Goal: Navigation & Orientation: Find specific page/section

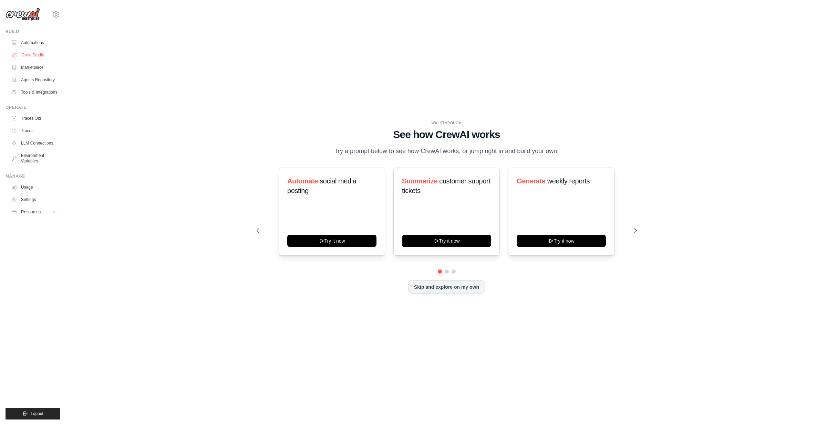
click at [24, 57] on link "Crew Studio" at bounding box center [35, 55] width 52 height 11
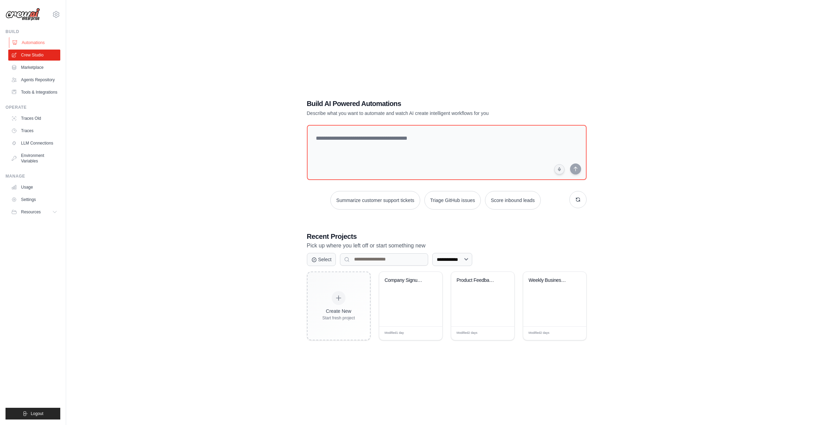
click at [28, 42] on link "Automations" at bounding box center [35, 42] width 52 height 11
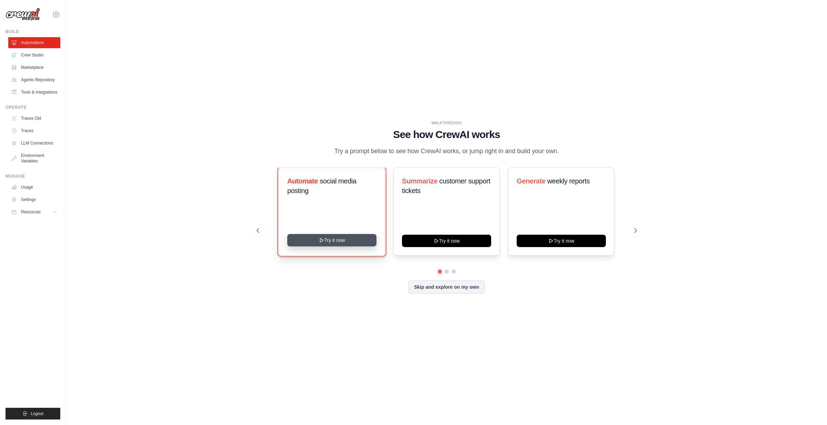
click at [334, 241] on button "Try it now" at bounding box center [331, 240] width 89 height 12
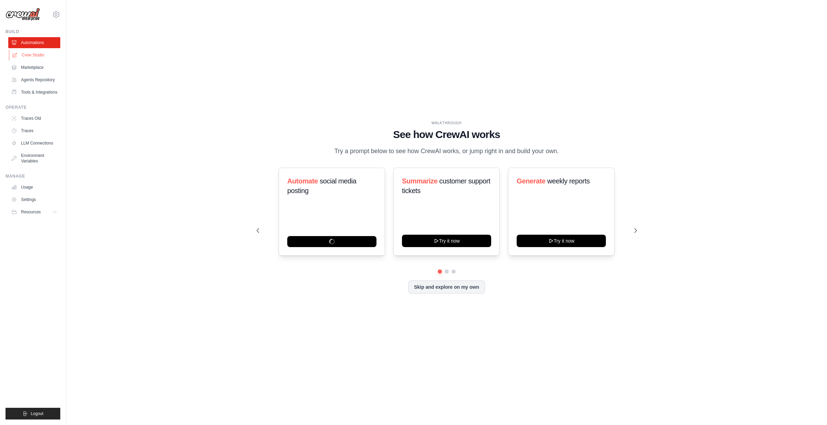
click at [32, 55] on link "Crew Studio" at bounding box center [35, 55] width 52 height 11
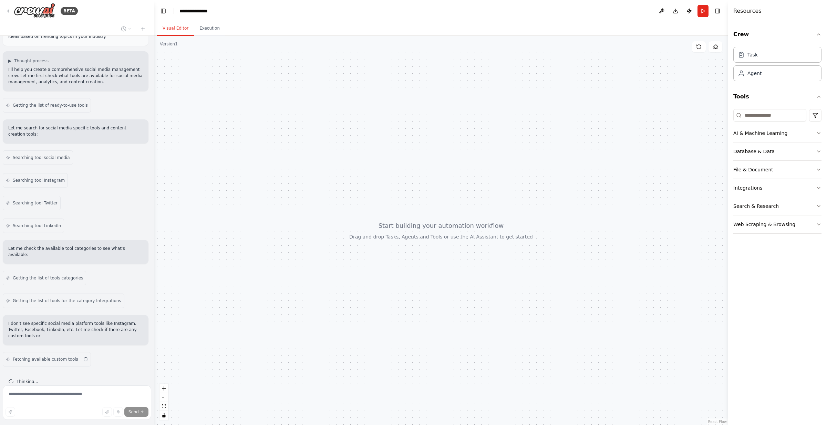
scroll to position [38, 0]
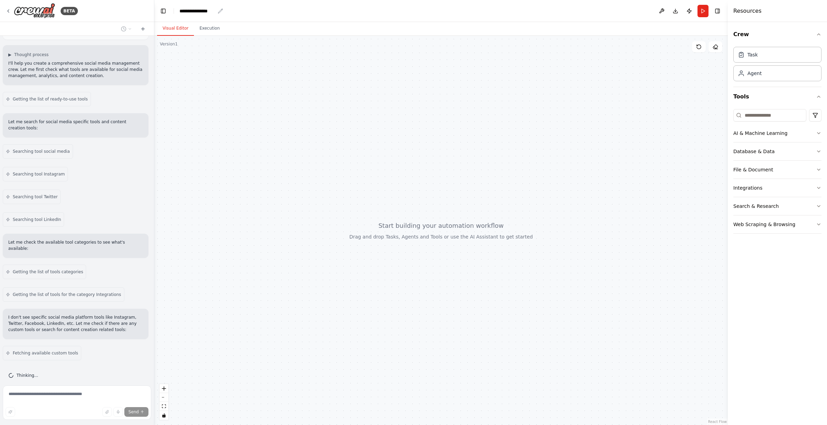
click at [220, 12] on icon "breadcrumb" at bounding box center [220, 11] width 4 height 4
click at [205, 10] on div "**********" at bounding box center [196, 11] width 35 height 7
click at [209, 11] on div "**********" at bounding box center [205, 11] width 52 height 7
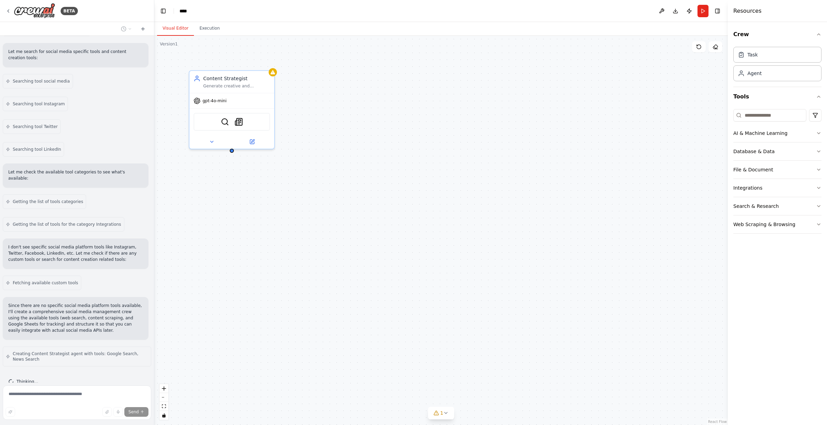
scroll to position [115, 0]
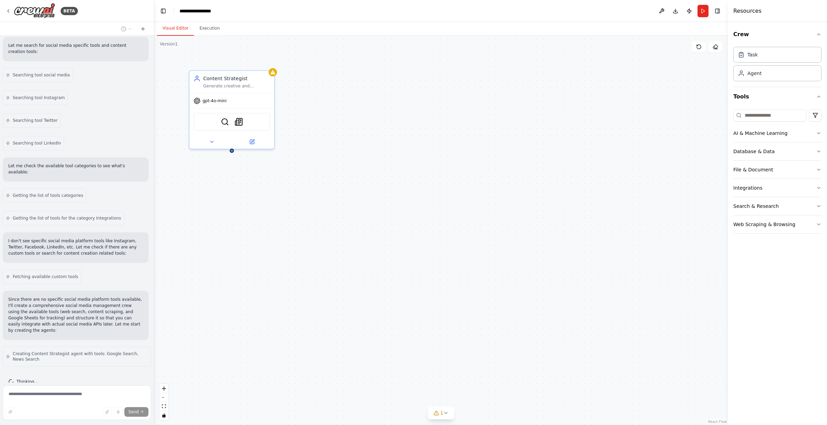
click at [376, 9] on header "**********" at bounding box center [440, 11] width 573 height 22
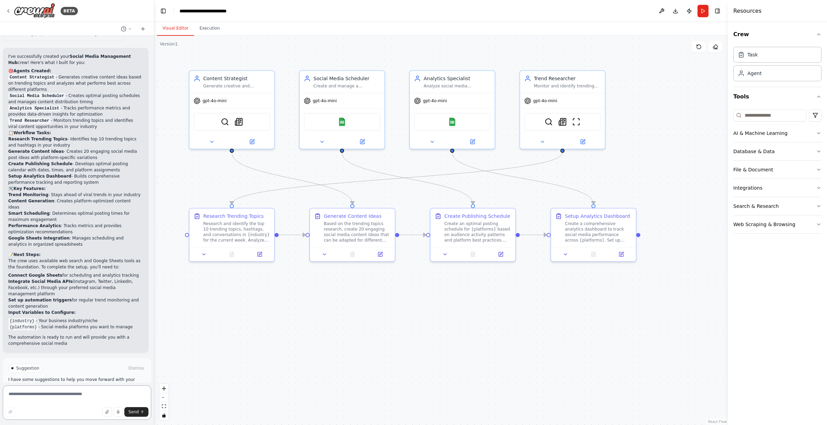
scroll to position [757, 0]
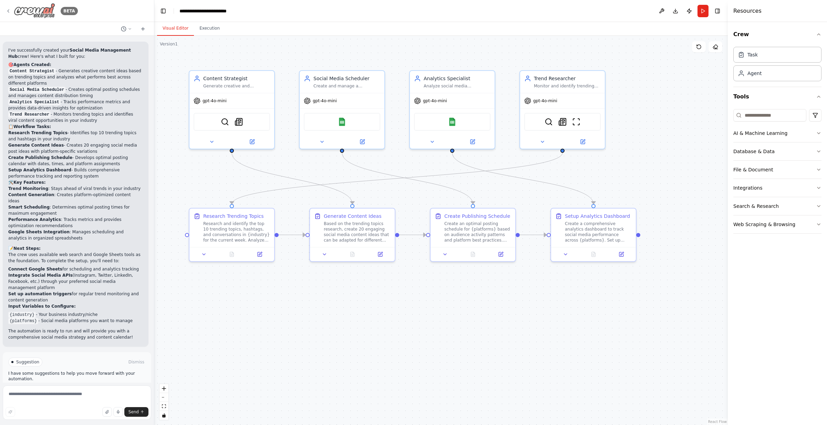
click at [9, 10] on icon at bounding box center [9, 11] width 6 height 6
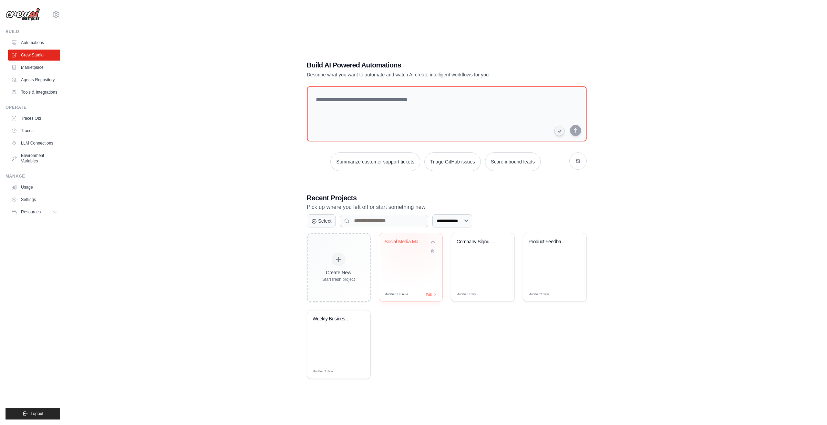
click at [411, 238] on div "Social Media Management Hub" at bounding box center [410, 261] width 63 height 54
click at [35, 66] on link "Marketplace" at bounding box center [35, 67] width 52 height 11
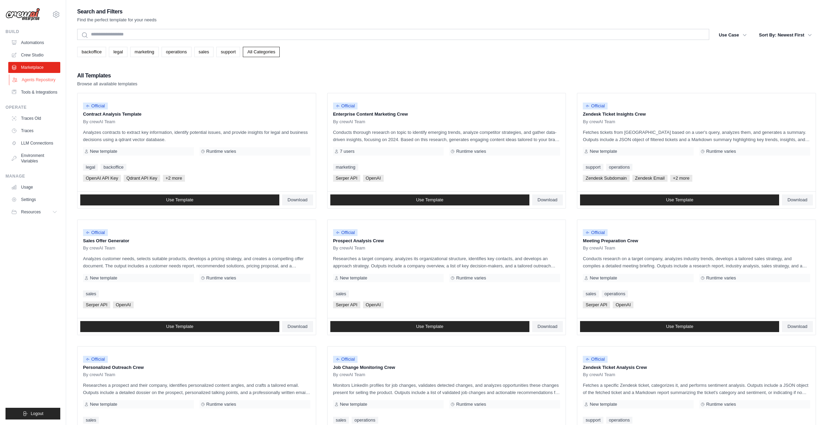
click at [32, 76] on link "Agents Repository" at bounding box center [35, 79] width 52 height 11
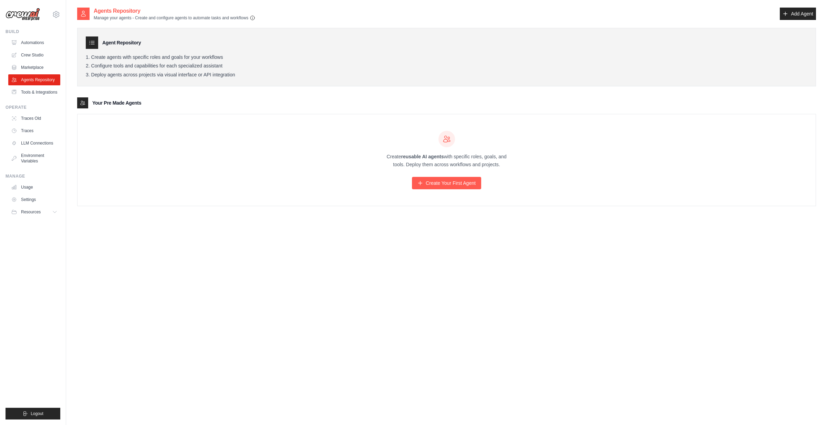
click at [253, 17] on icon "button" at bounding box center [253, 18] width 6 height 6
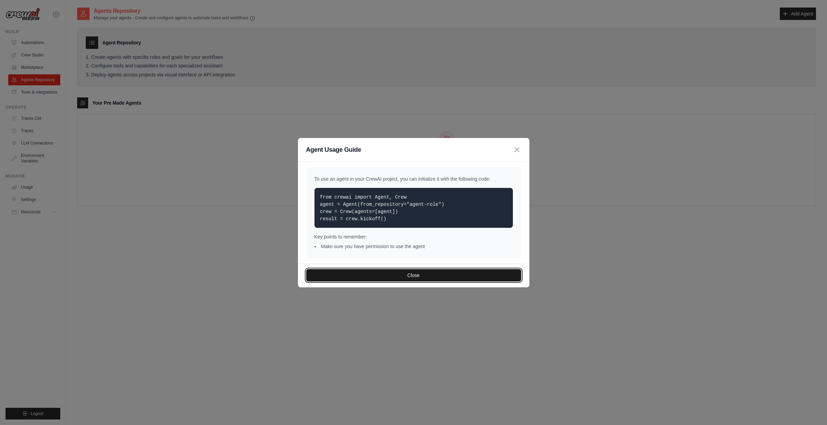
click at [410, 276] on button "Close" at bounding box center [413, 275] width 215 height 12
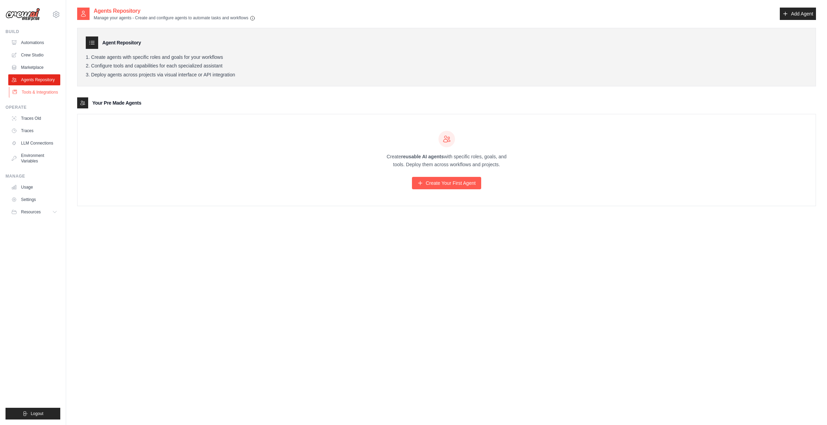
click at [43, 91] on link "Tools & Integrations" at bounding box center [35, 92] width 52 height 11
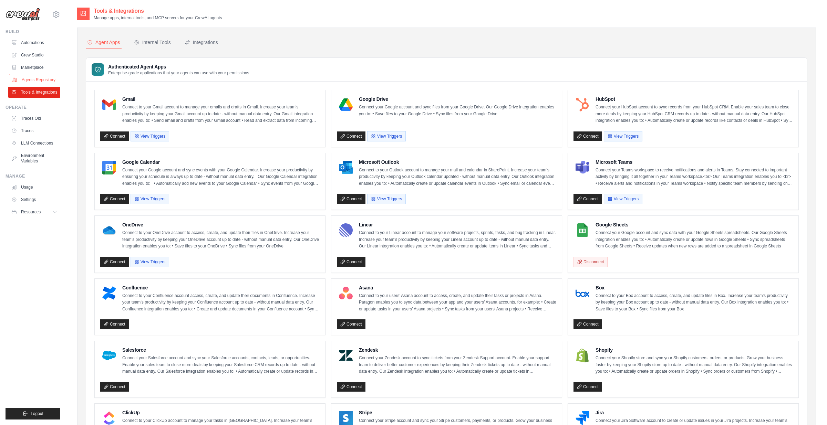
click at [31, 79] on link "Agents Repository" at bounding box center [35, 79] width 52 height 11
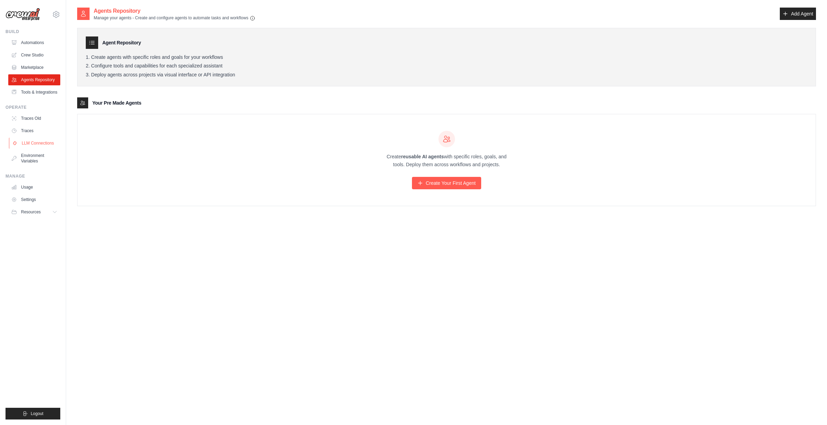
click at [30, 146] on link "LLM Connections" at bounding box center [35, 143] width 52 height 11
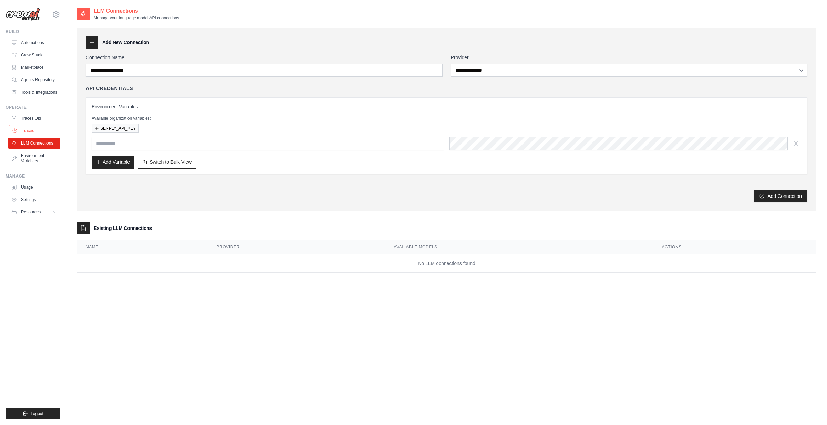
click at [27, 134] on link "Traces" at bounding box center [35, 130] width 52 height 11
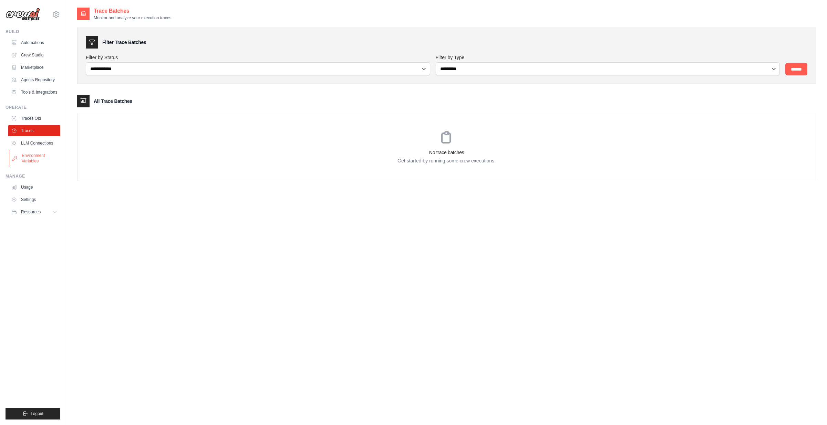
click at [29, 156] on link "Environment Variables" at bounding box center [35, 158] width 52 height 17
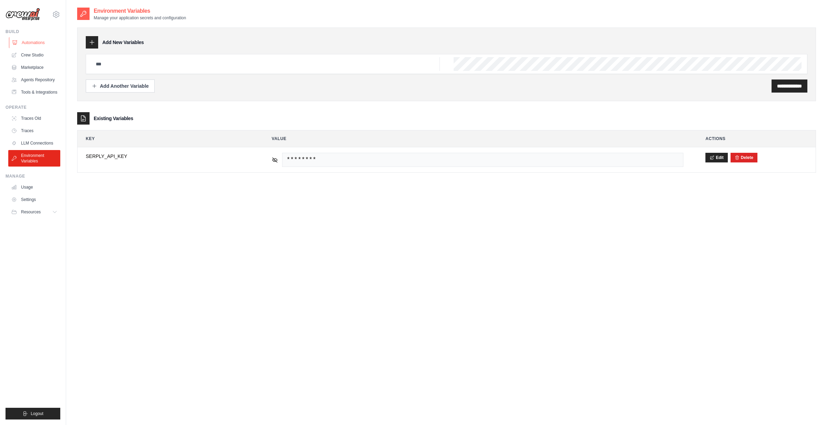
click at [27, 42] on link "Automations" at bounding box center [35, 42] width 52 height 11
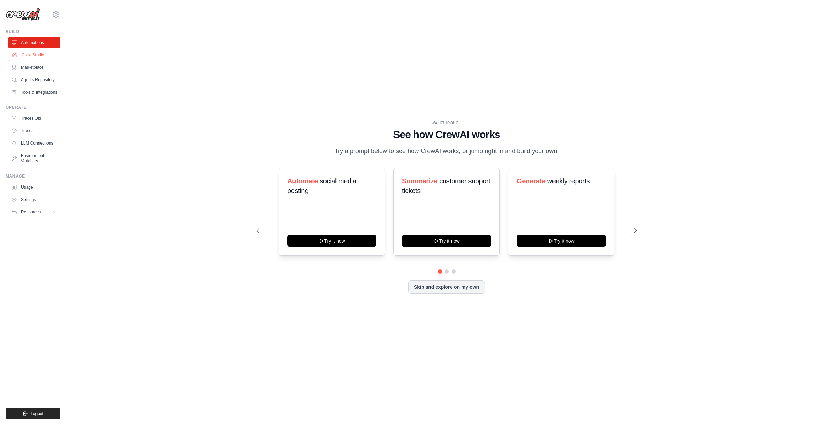
click at [34, 55] on link "Crew Studio" at bounding box center [35, 55] width 52 height 11
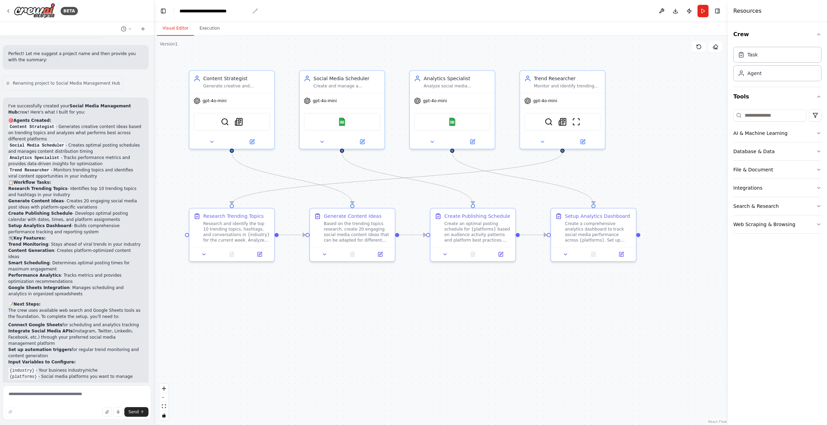
click at [245, 12] on div "**********" at bounding box center [214, 11] width 70 height 7
click at [10, 10] on icon at bounding box center [9, 11] width 6 height 6
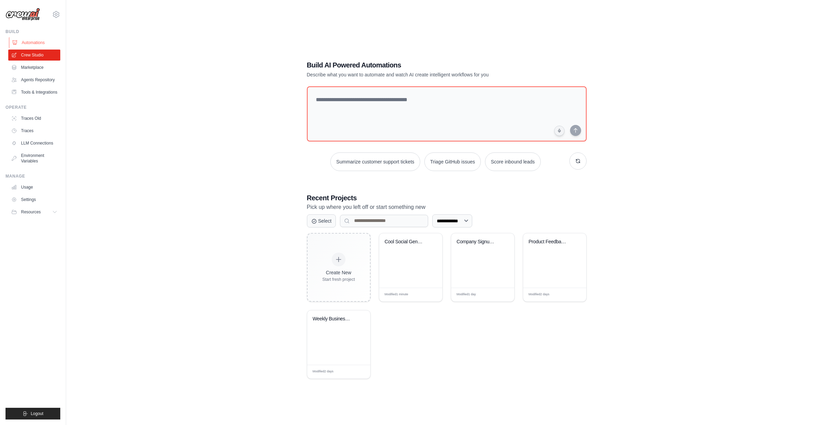
click at [27, 43] on link "Automations" at bounding box center [35, 42] width 52 height 11
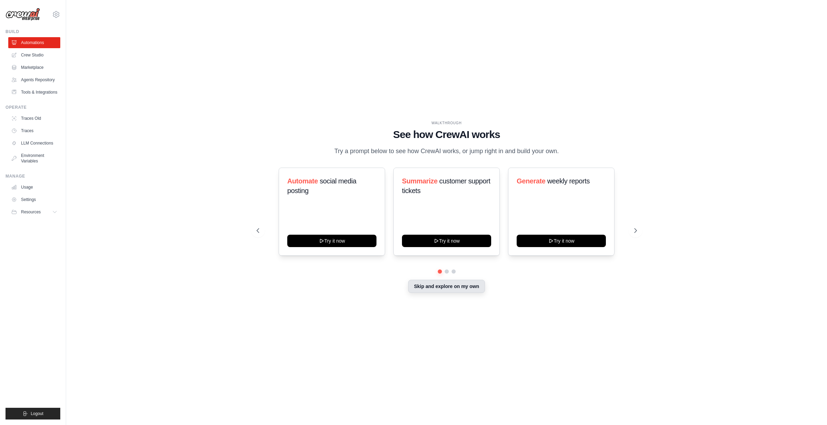
click at [444, 288] on button "Skip and explore on my own" at bounding box center [446, 286] width 77 height 13
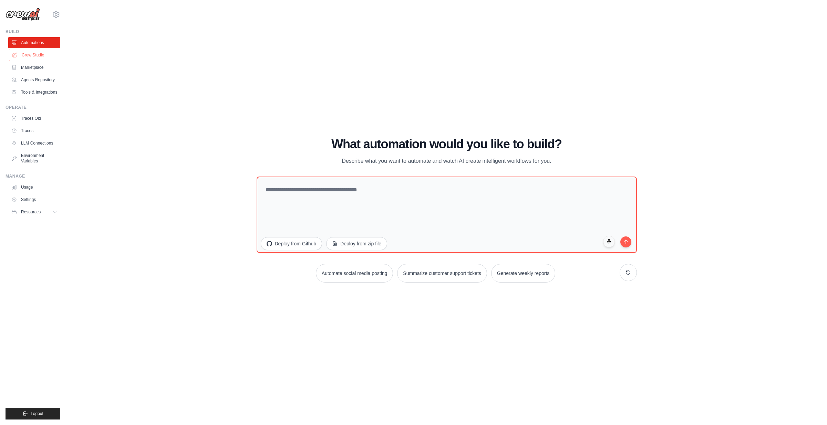
click at [29, 55] on link "Crew Studio" at bounding box center [35, 55] width 52 height 11
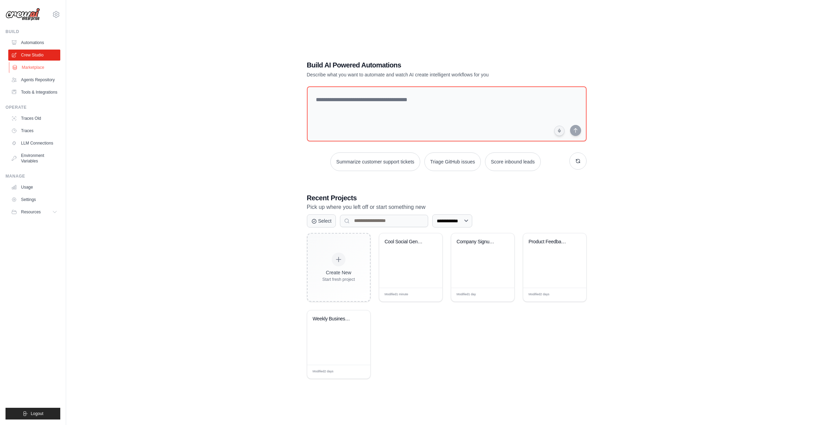
click at [29, 70] on link "Marketplace" at bounding box center [35, 67] width 52 height 11
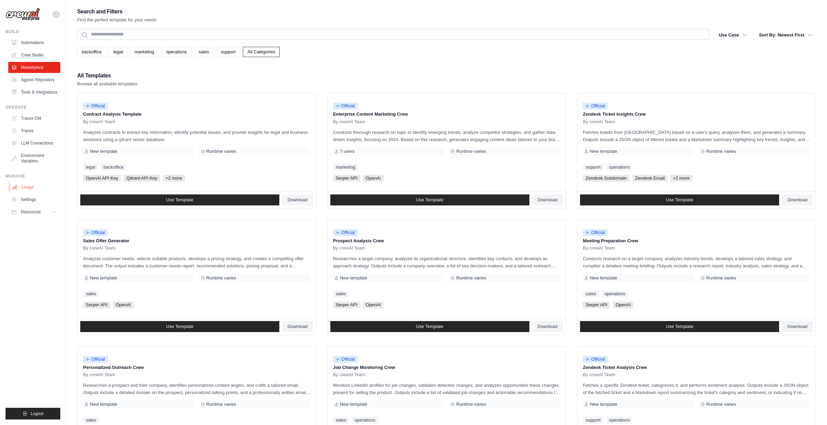
click at [35, 190] on link "Usage" at bounding box center [35, 187] width 52 height 11
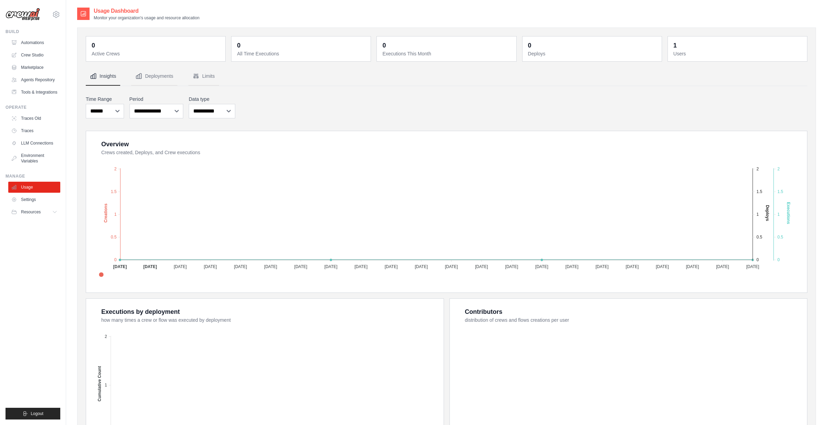
click at [174, 290] on div "Overview Crews created, Deploys, and Crew executions Created Deploys Executions…" at bounding box center [446, 212] width 721 height 162
click at [216, 111] on select "**********" at bounding box center [212, 111] width 46 height 14
click at [161, 81] on button "Deployments" at bounding box center [154, 76] width 46 height 19
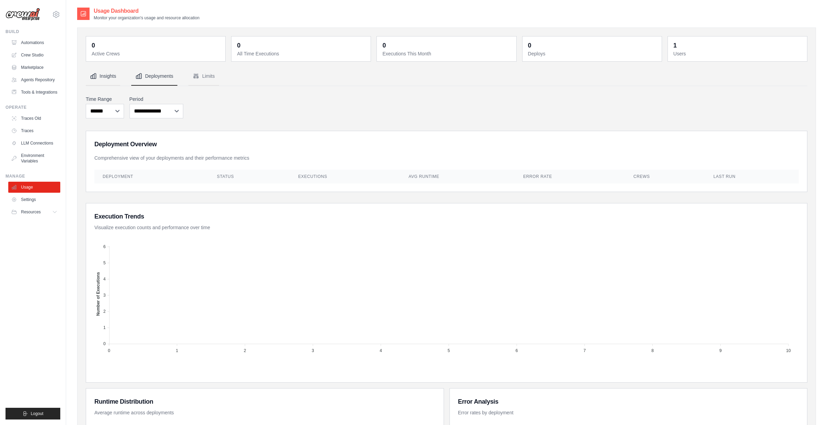
click at [108, 79] on button "Insights" at bounding box center [103, 76] width 34 height 19
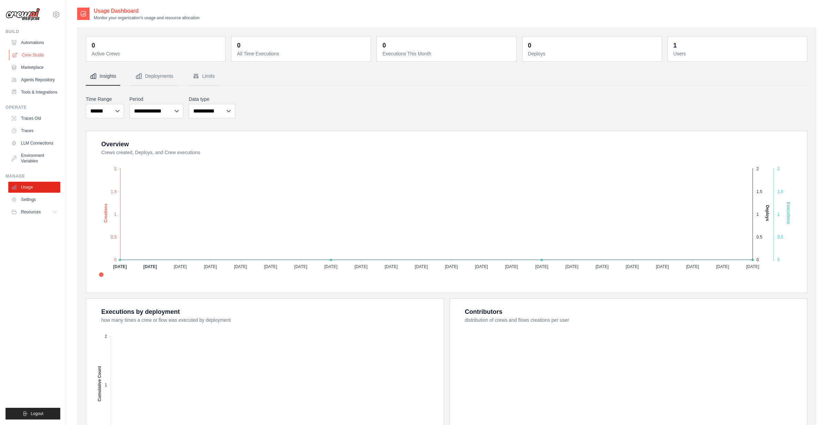
click at [24, 53] on link "Crew Studio" at bounding box center [35, 55] width 52 height 11
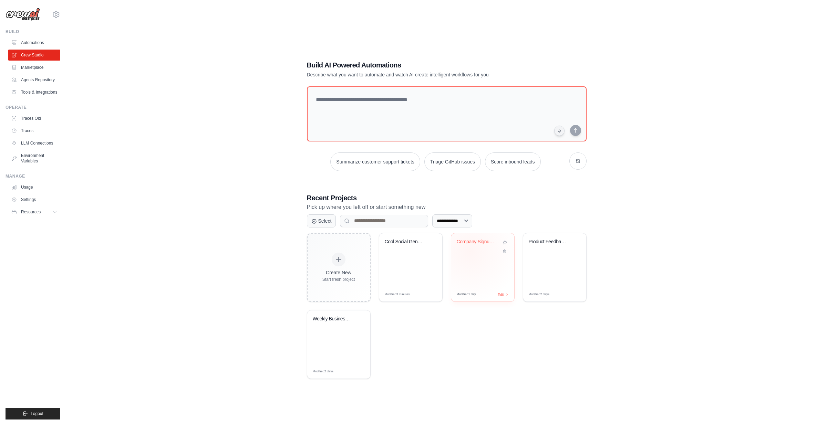
click at [470, 251] on div "Company Signup Analysis" at bounding box center [483, 247] width 52 height 16
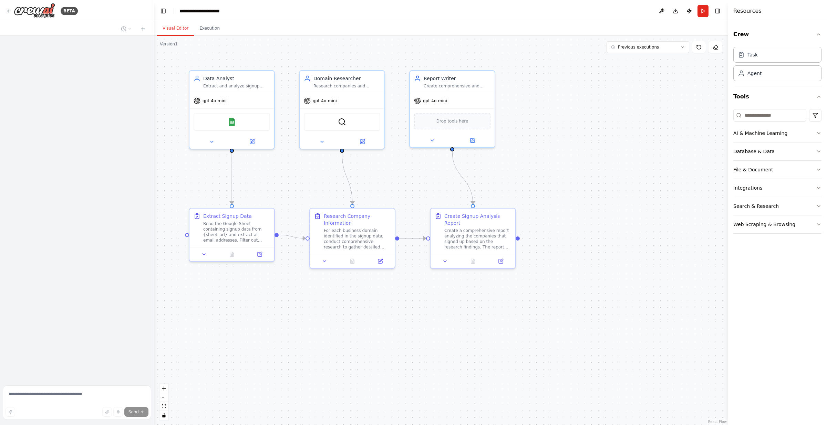
scroll to position [558, 0]
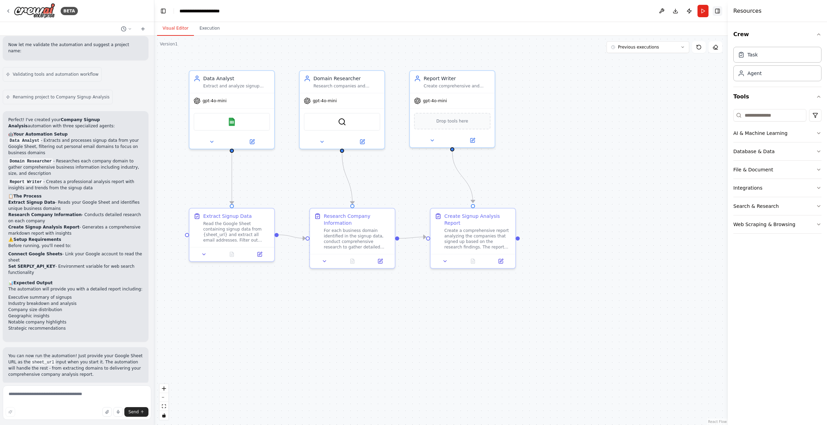
click at [716, 12] on button "Toggle Right Sidebar" at bounding box center [718, 11] width 10 height 10
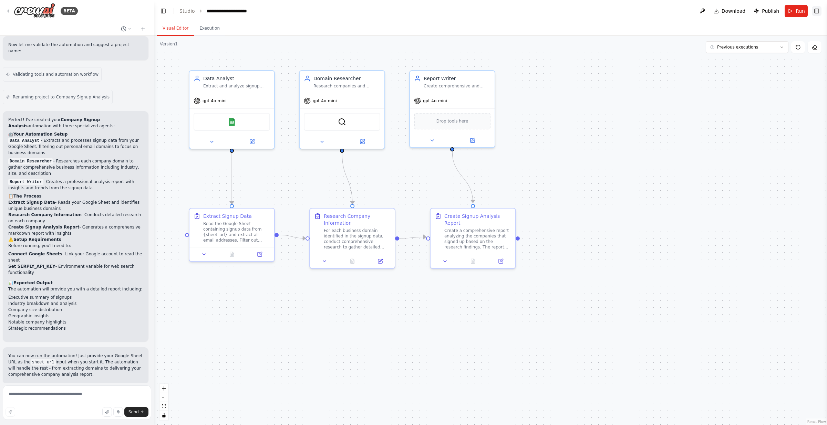
click at [819, 11] on button "Toggle Right Sidebar" at bounding box center [817, 11] width 10 height 10
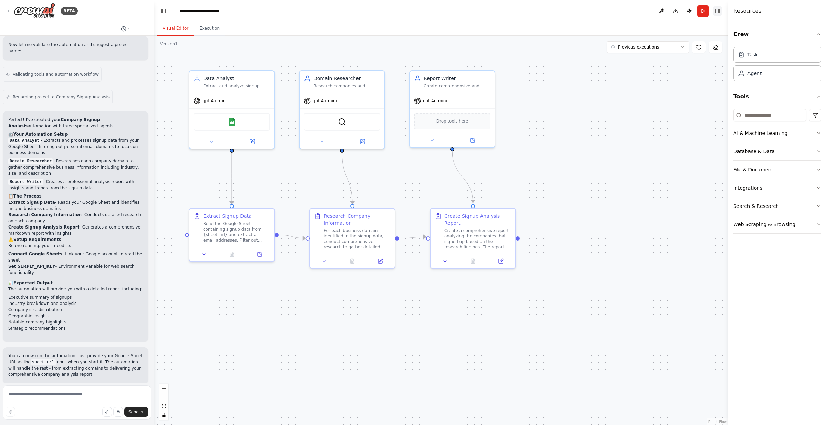
click at [721, 12] on button "Toggle Right Sidebar" at bounding box center [718, 11] width 10 height 10
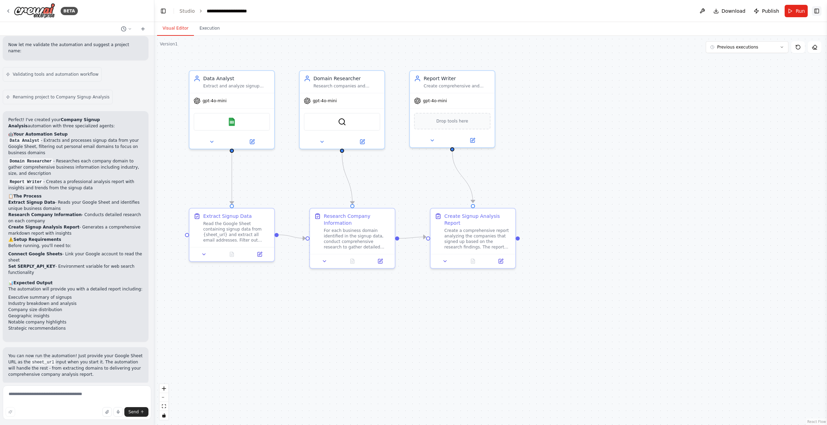
click at [818, 12] on button "Toggle Right Sidebar" at bounding box center [817, 11] width 10 height 10
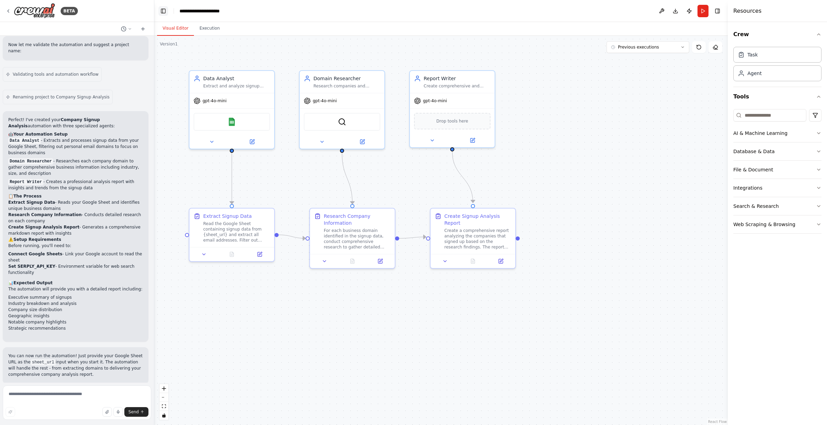
click at [165, 11] on button "Toggle Left Sidebar" at bounding box center [163, 11] width 10 height 10
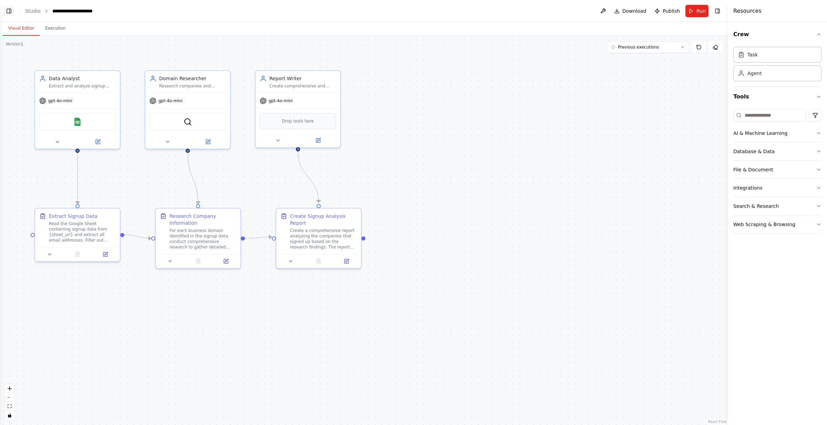
click at [11, 9] on button "Toggle Left Sidebar" at bounding box center [9, 11] width 10 height 10
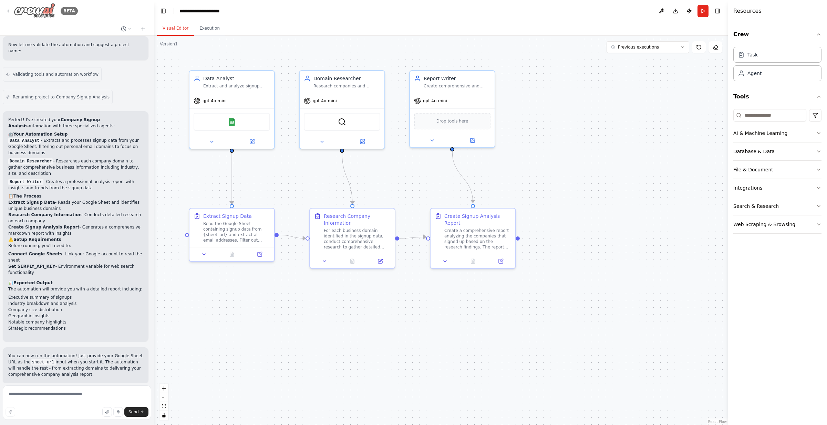
click at [8, 7] on div "BETA" at bounding box center [42, 10] width 72 height 15
